Goal: Subscribe to service/newsletter: Subscribe to service/newsletter

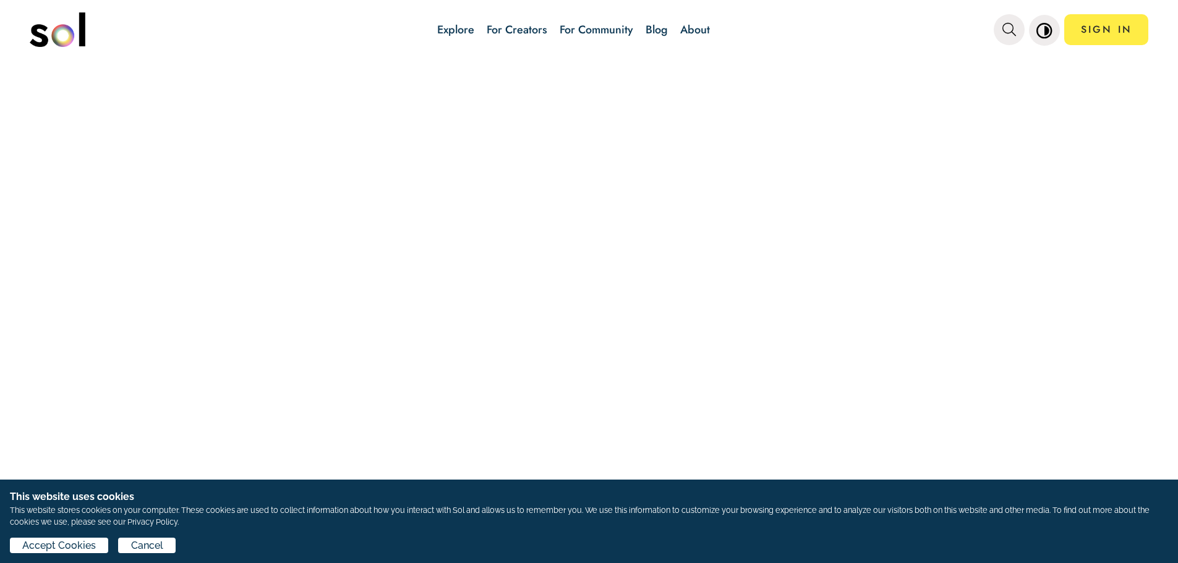
click at [616, 28] on link "For Community" at bounding box center [597, 30] width 74 height 16
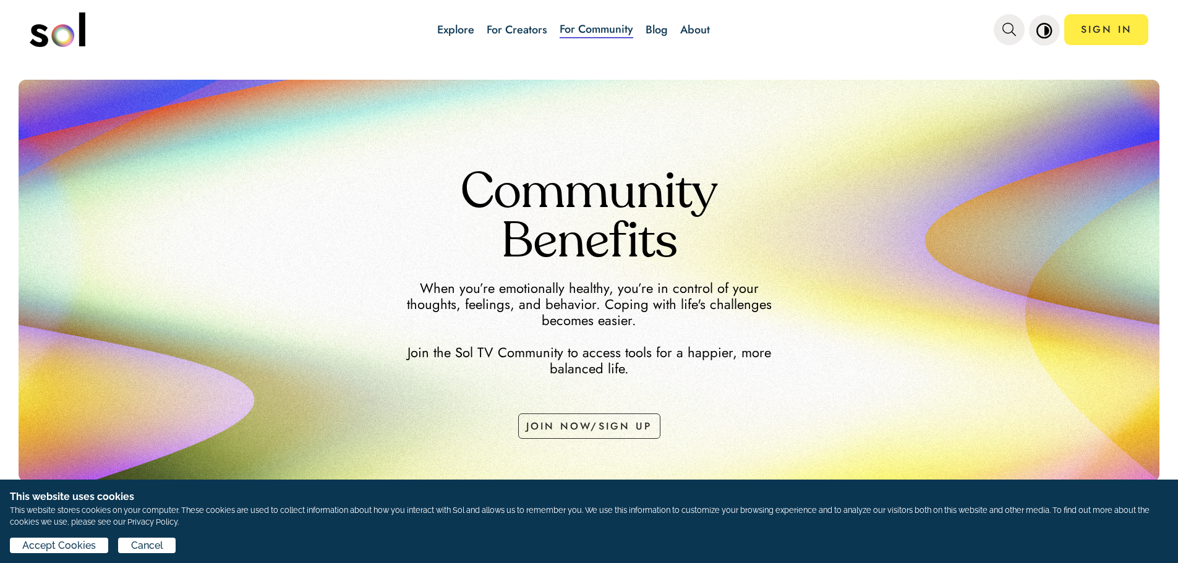
scroll to position [19, 0]
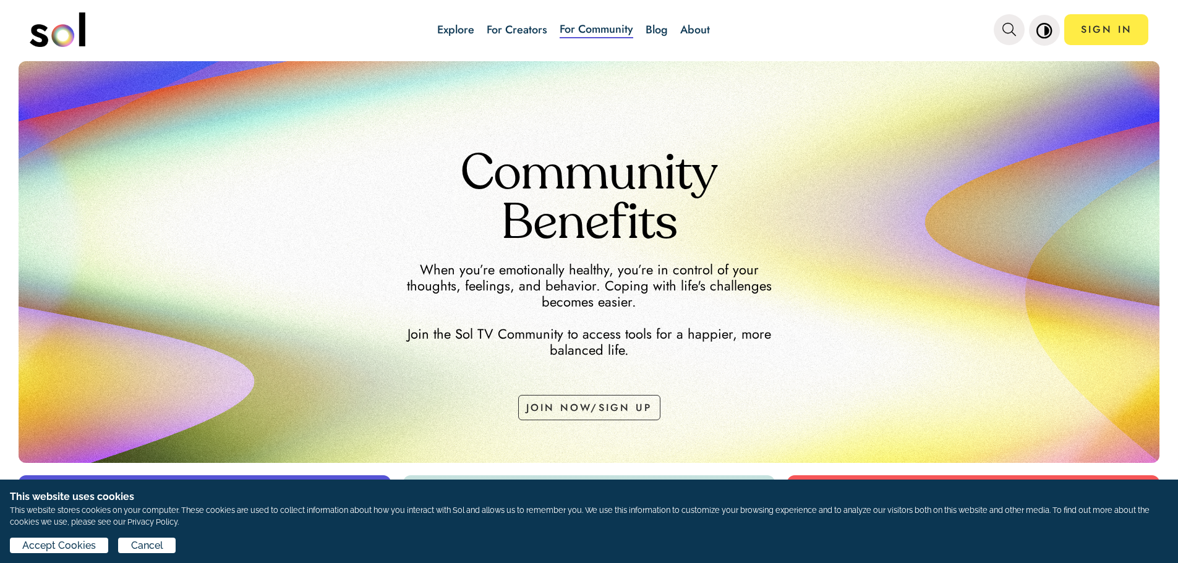
click at [657, 29] on link "Blog" at bounding box center [657, 30] width 22 height 16
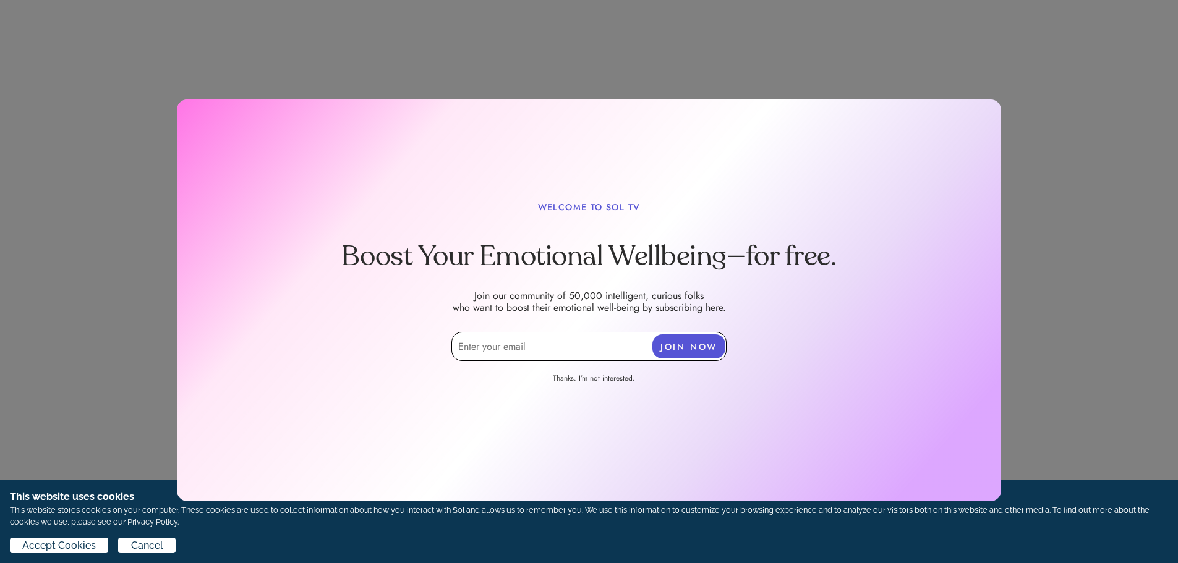
click at [495, 340] on input "email" at bounding box center [588, 346] width 275 height 29
type input "[EMAIL_ADDRESS][DOMAIN_NAME]"
click at [666, 350] on button "JOIN NOW" at bounding box center [688, 347] width 73 height 24
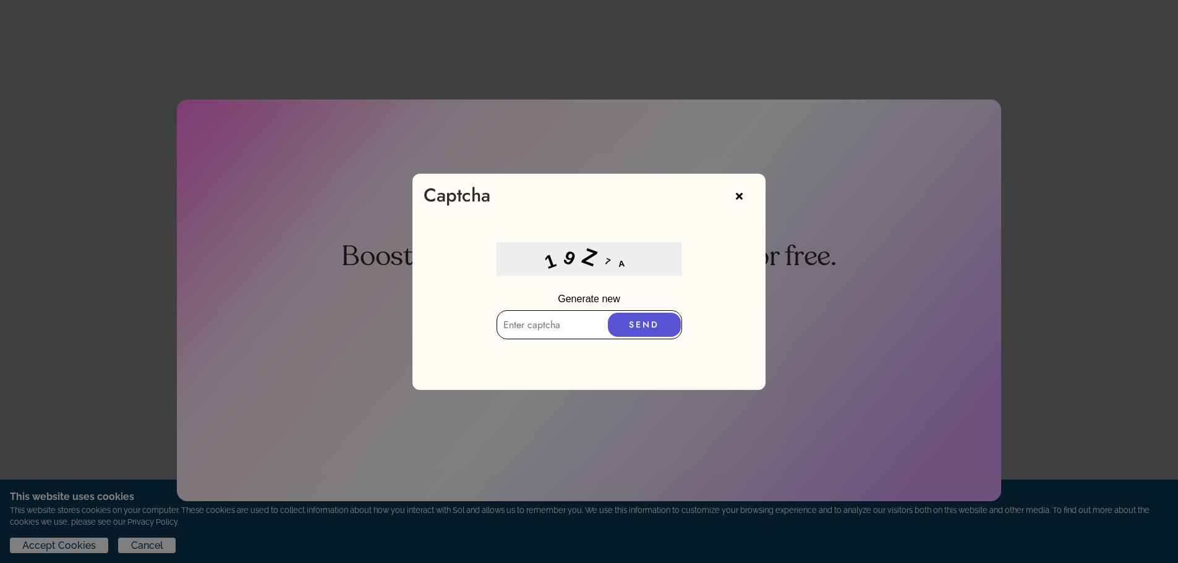
click at [573, 330] on input "text" at bounding box center [590, 324] width 186 height 29
click at [518, 329] on input "19z7A" at bounding box center [590, 328] width 186 height 29
type input "19Z7A"
click at [651, 335] on button "SEND" at bounding box center [644, 329] width 73 height 24
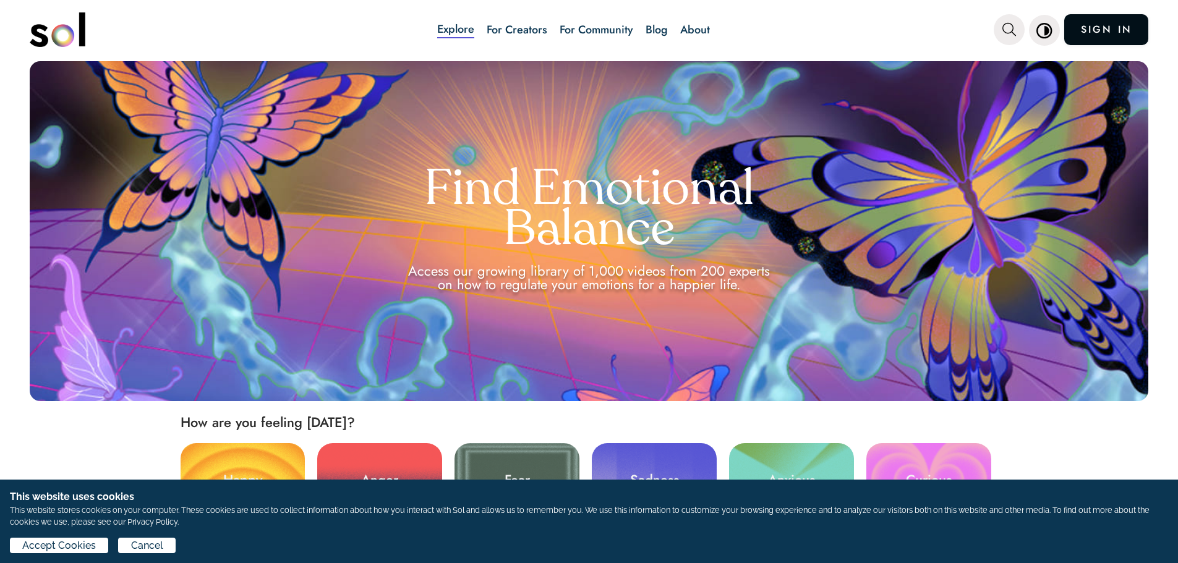
click at [1105, 32] on link "SIGN IN" at bounding box center [1106, 29] width 84 height 31
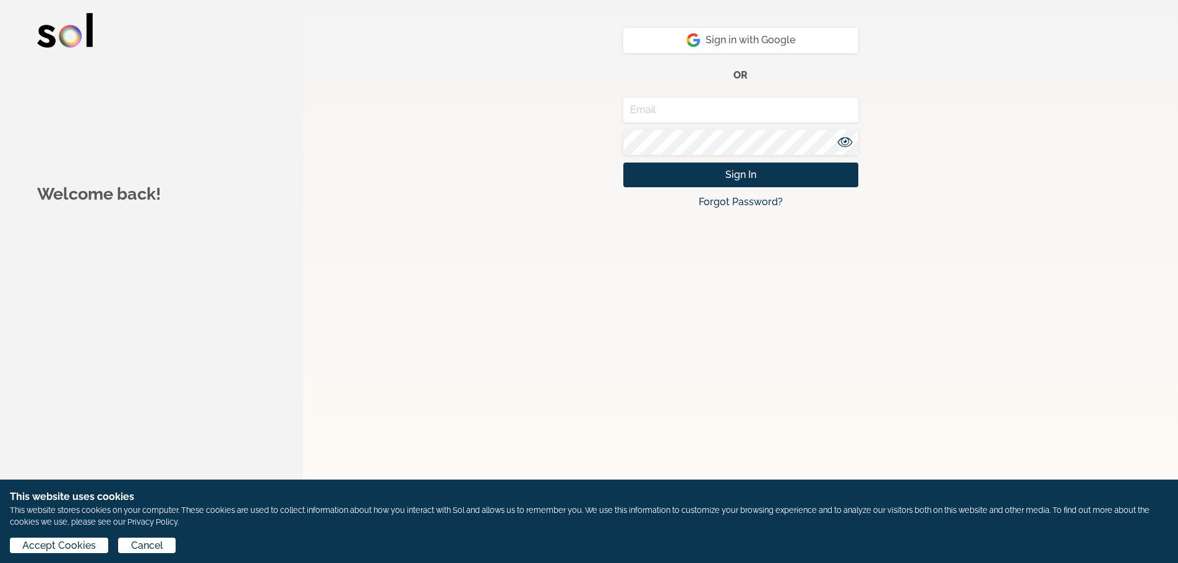
click at [722, 118] on input "email" at bounding box center [740, 110] width 235 height 25
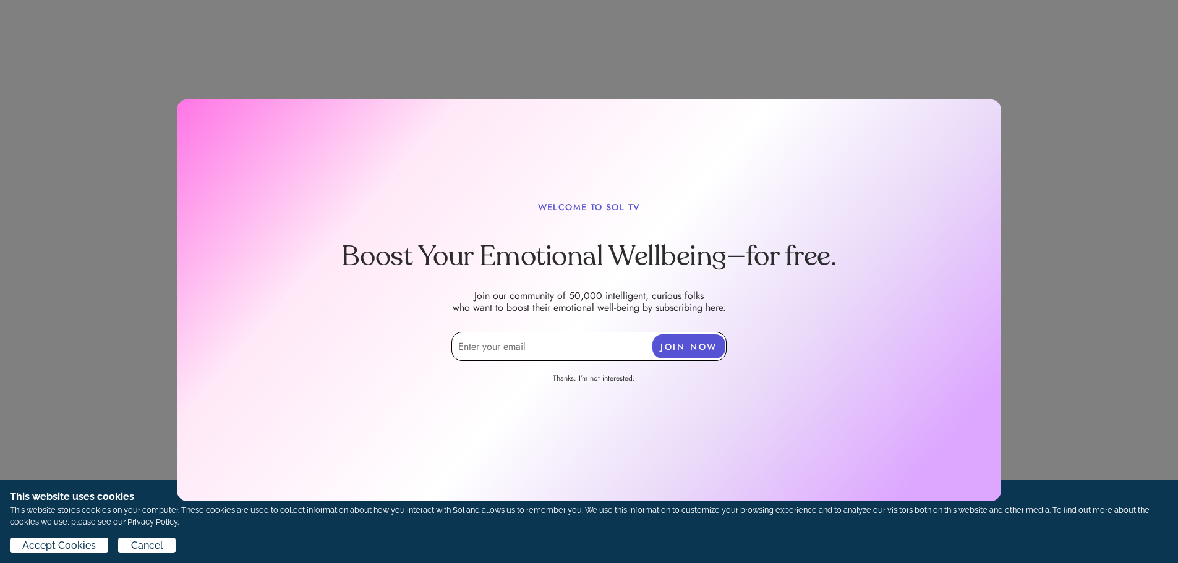
click at [565, 349] on input "email" at bounding box center [588, 346] width 275 height 29
type input "[EMAIL_ADDRESS][DOMAIN_NAME]"
click at [682, 352] on button "JOIN NOW" at bounding box center [688, 347] width 73 height 24
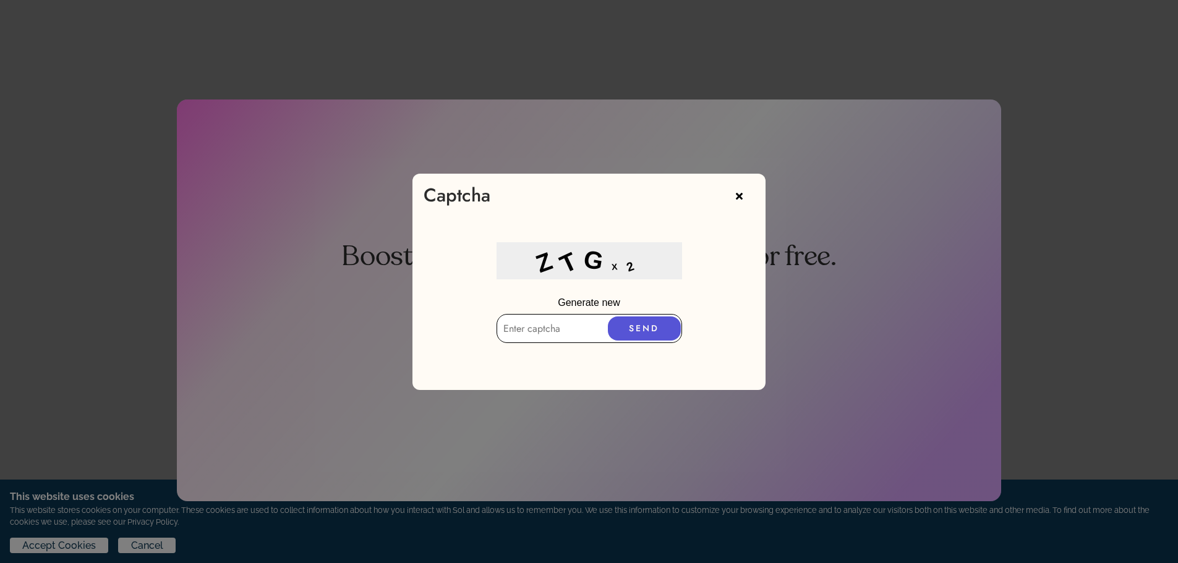
click at [570, 335] on input "text" at bounding box center [590, 328] width 186 height 29
type input "ZTGX2"
click at [647, 322] on button "SEND" at bounding box center [644, 325] width 73 height 24
